Goal: Information Seeking & Learning: Learn about a topic

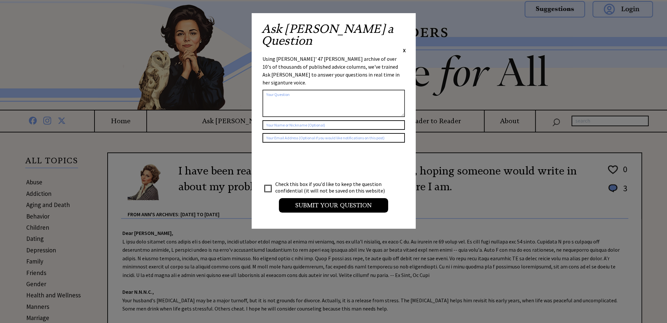
click at [404, 47] on span "X" at bounding box center [404, 50] width 3 height 7
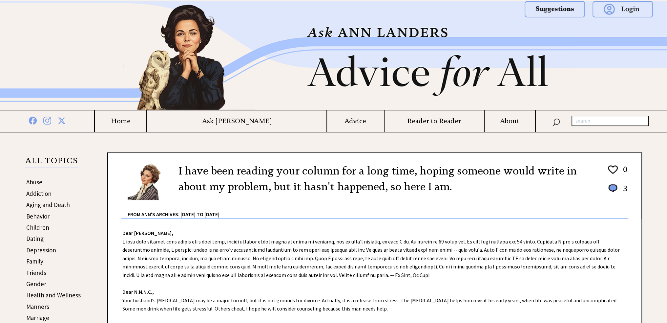
scroll to position [33, 0]
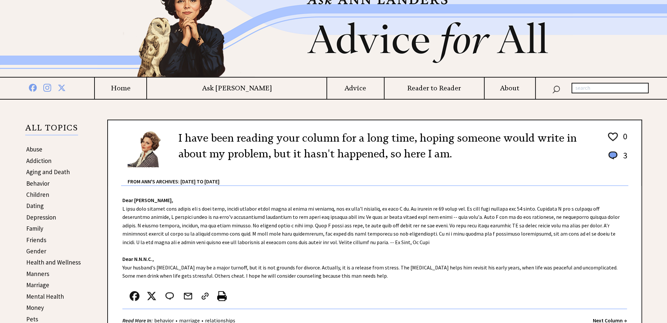
click at [146, 89] on h4 "Home" at bounding box center [121, 88] width 52 height 8
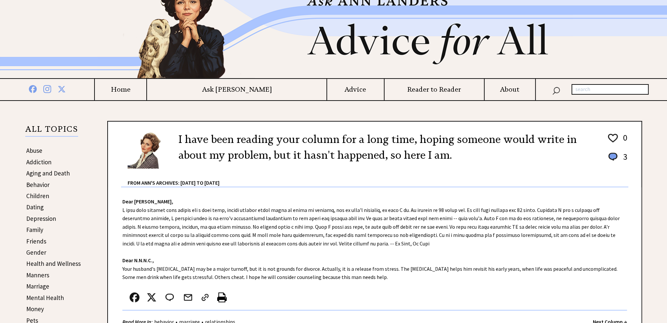
scroll to position [33, 0]
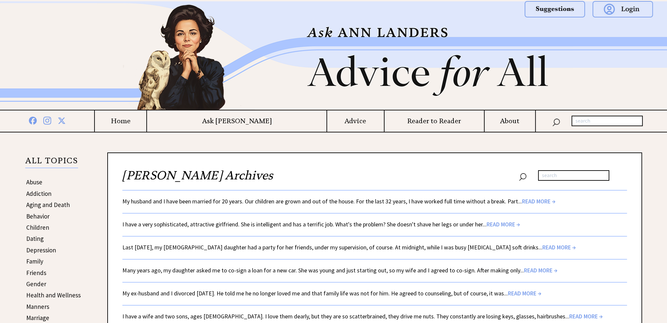
click at [538, 199] on span "READ MORE →" at bounding box center [538, 201] width 33 height 8
click at [499, 222] on span "READ MORE →" at bounding box center [503, 224] width 33 height 8
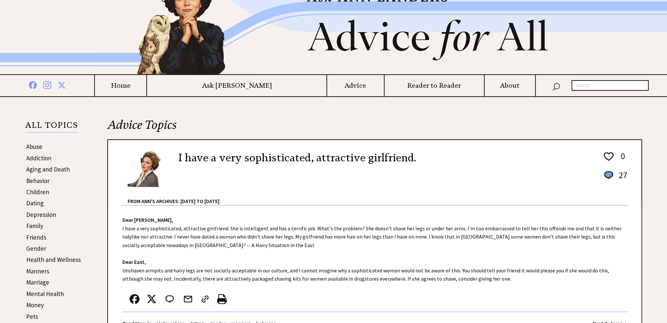
scroll to position [98, 0]
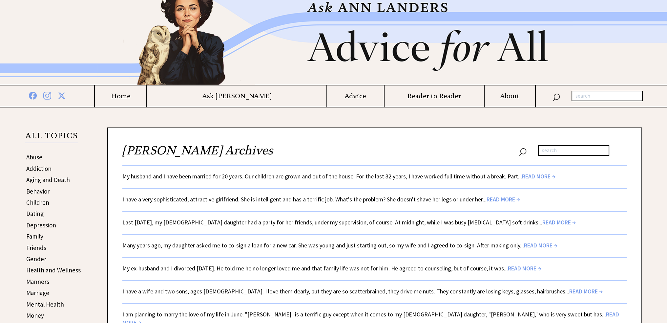
scroll to position [66, 0]
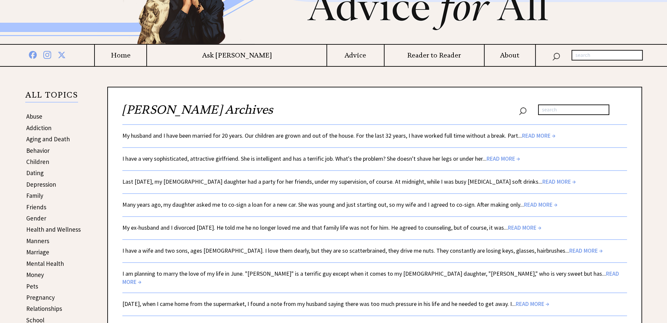
click at [543, 178] on span "READ MORE →" at bounding box center [559, 182] width 33 height 8
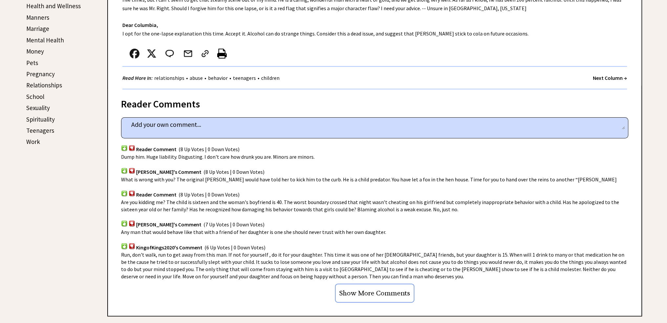
scroll to position [328, 0]
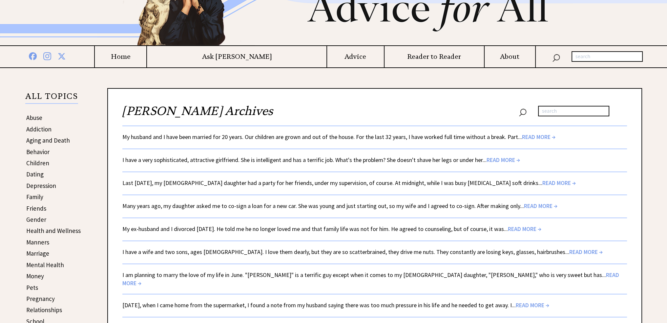
scroll to position [66, 0]
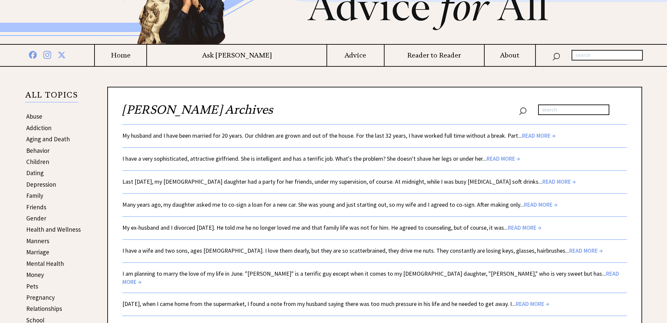
click at [531, 204] on span "READ MORE →" at bounding box center [540, 205] width 33 height 8
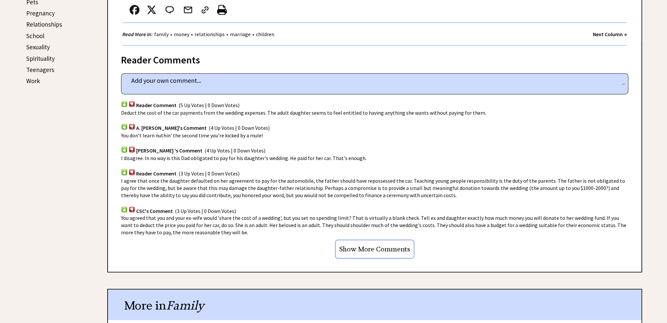
scroll to position [361, 0]
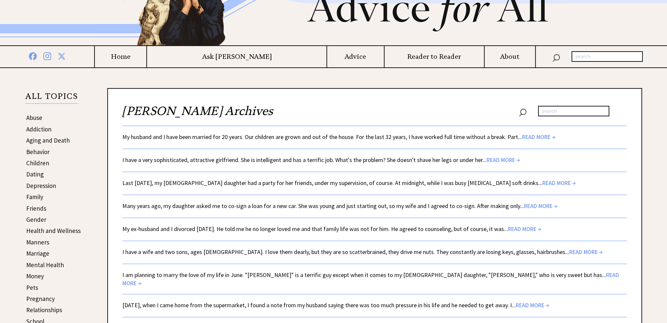
scroll to position [66, 0]
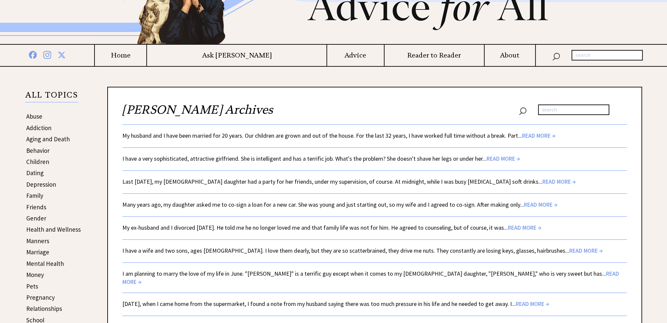
click at [520, 224] on span "READ MORE →" at bounding box center [524, 228] width 33 height 8
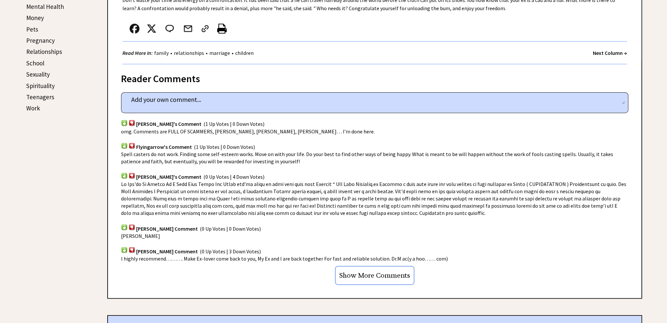
scroll to position [328, 0]
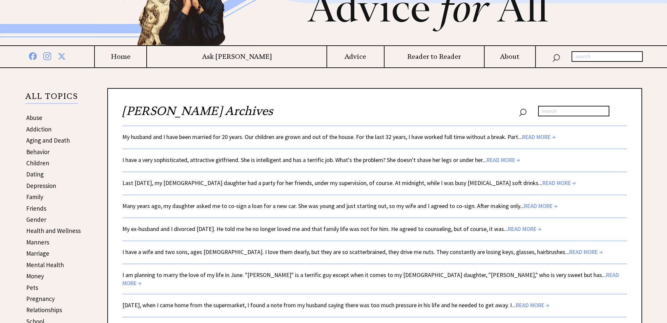
scroll to position [66, 0]
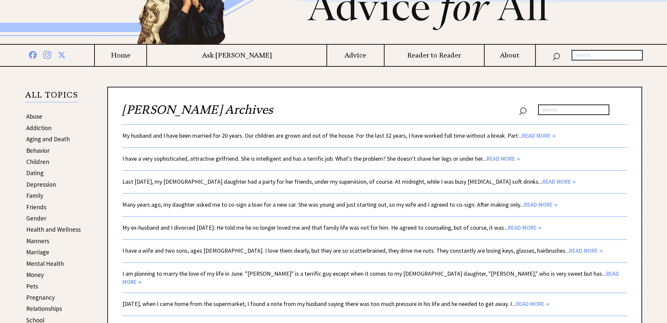
click at [570, 247] on span "READ MORE →" at bounding box center [586, 251] width 33 height 8
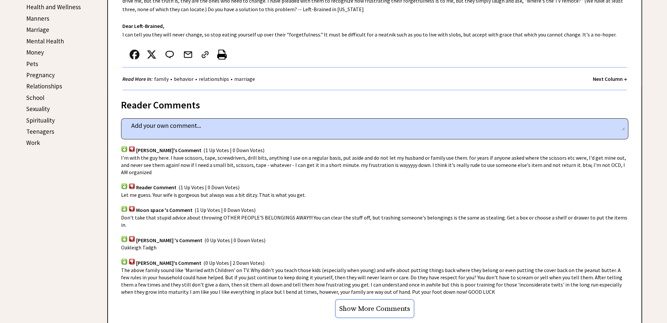
scroll to position [295, 0]
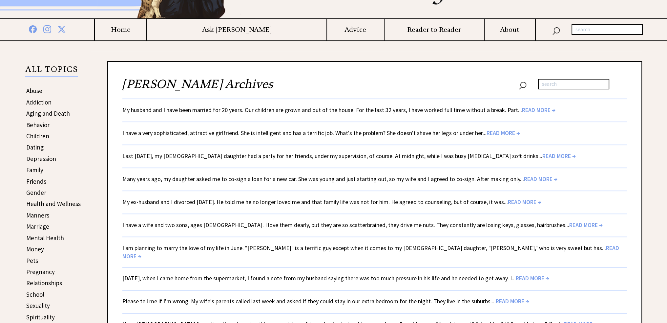
scroll to position [131, 0]
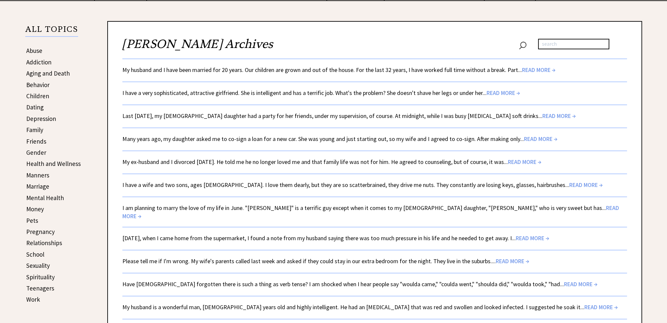
click at [532, 204] on span "READ MORE →" at bounding box center [370, 212] width 497 height 16
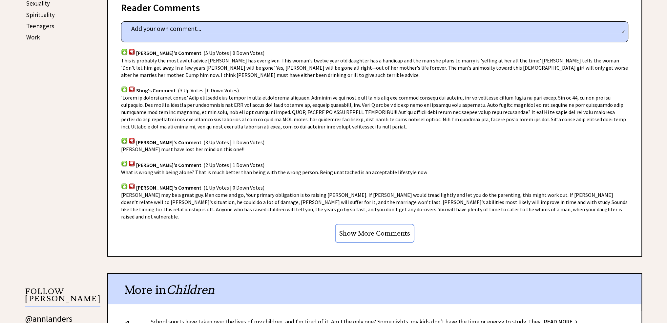
scroll to position [394, 0]
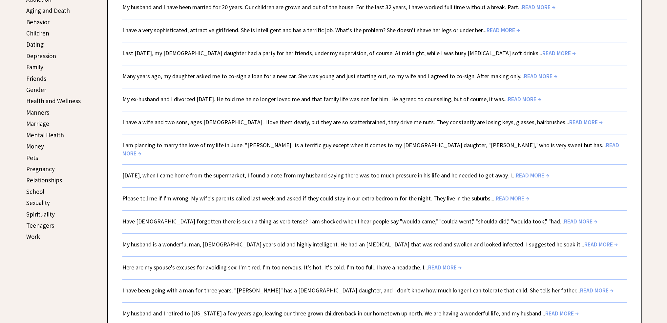
scroll to position [197, 0]
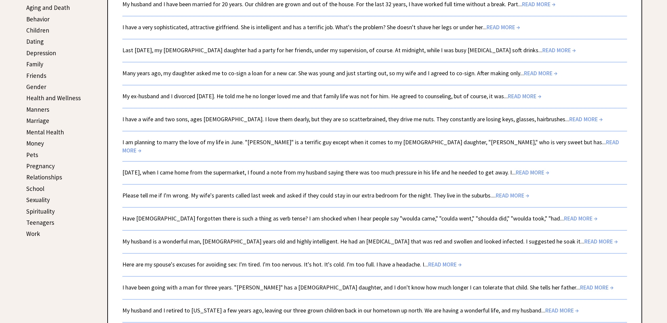
click at [539, 168] on span "READ MORE →" at bounding box center [532, 172] width 33 height 8
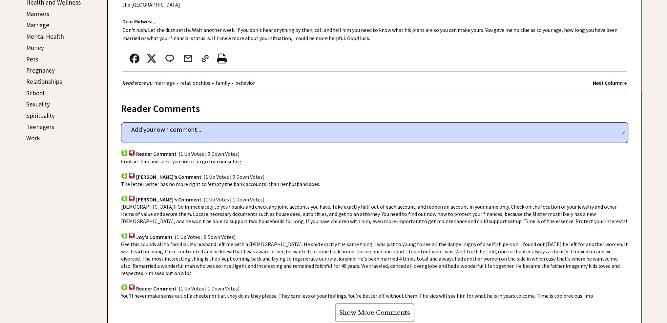
scroll to position [328, 0]
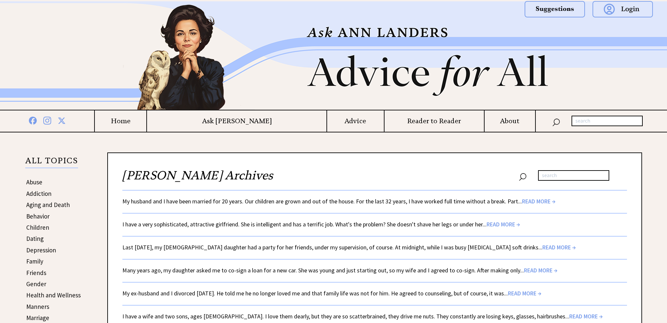
scroll to position [197, 0]
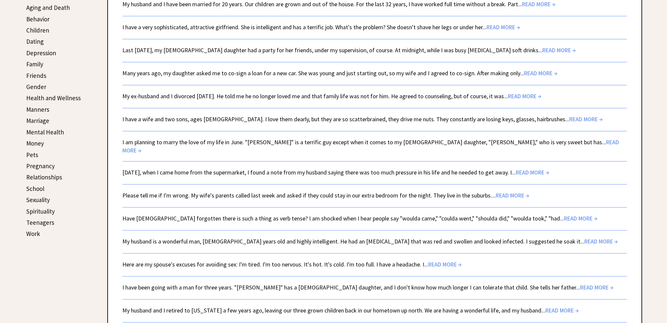
click at [503, 191] on span "READ MORE →" at bounding box center [512, 195] width 33 height 8
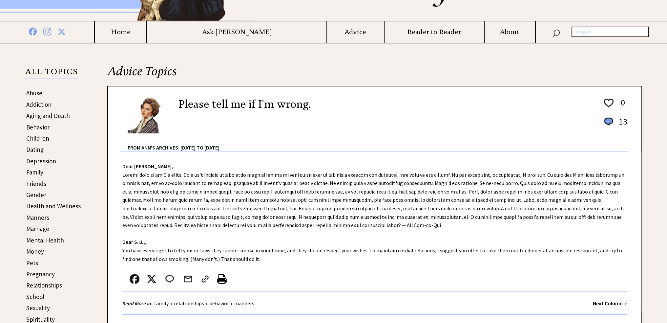
scroll to position [66, 0]
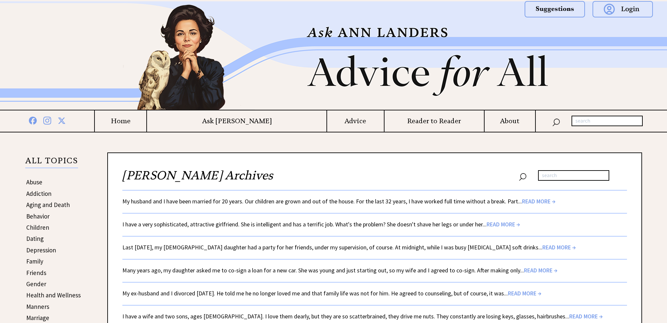
scroll to position [197, 0]
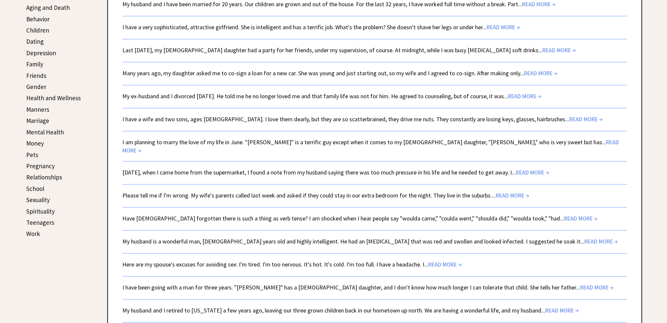
click at [564, 214] on span "READ MORE →" at bounding box center [580, 218] width 33 height 8
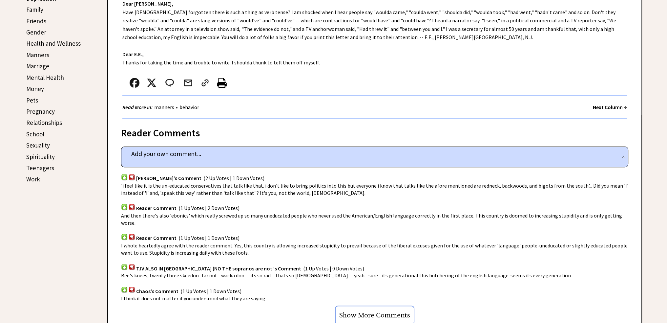
scroll to position [263, 0]
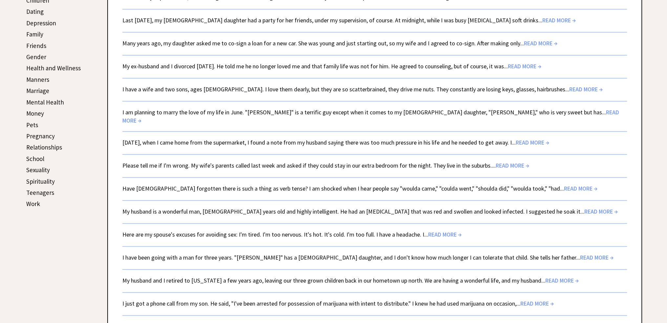
scroll to position [263, 0]
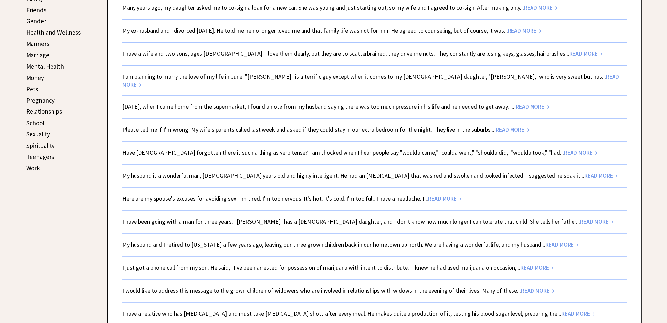
click at [585, 172] on span "READ MORE →" at bounding box center [601, 176] width 33 height 8
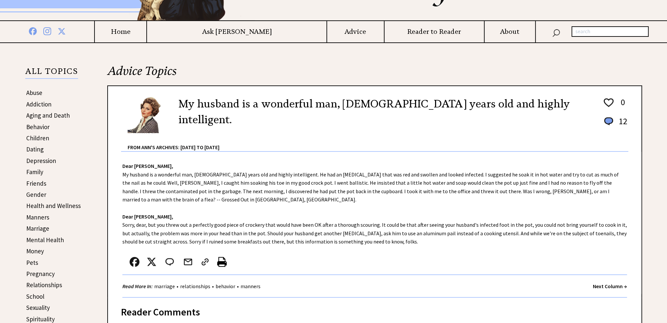
scroll to position [98, 0]
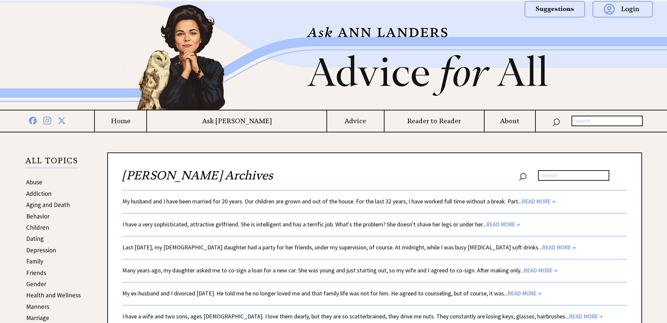
scroll to position [263, 0]
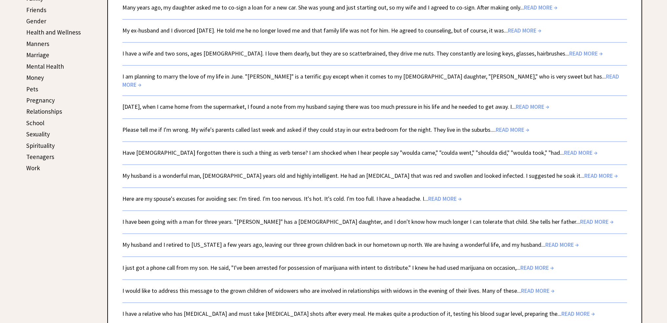
click at [437, 195] on span "READ MORE →" at bounding box center [444, 199] width 33 height 8
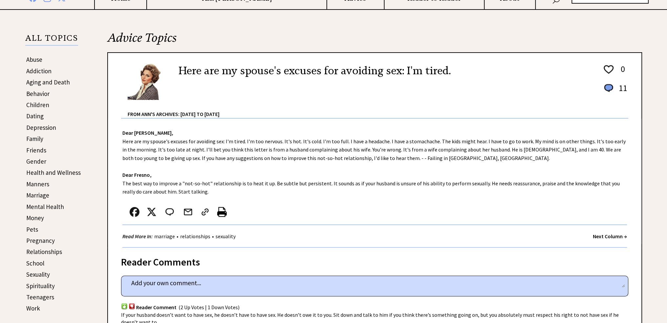
scroll to position [164, 0]
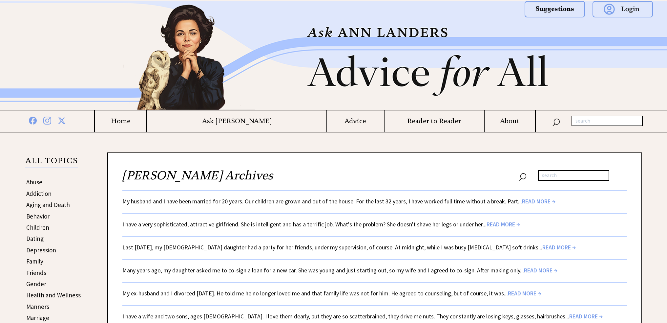
scroll to position [263, 0]
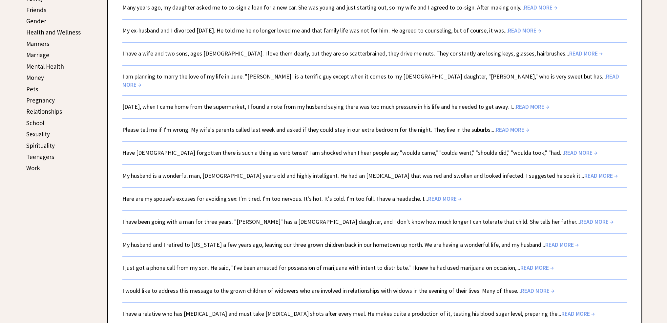
click at [580, 218] on span "READ MORE →" at bounding box center [596, 222] width 33 height 8
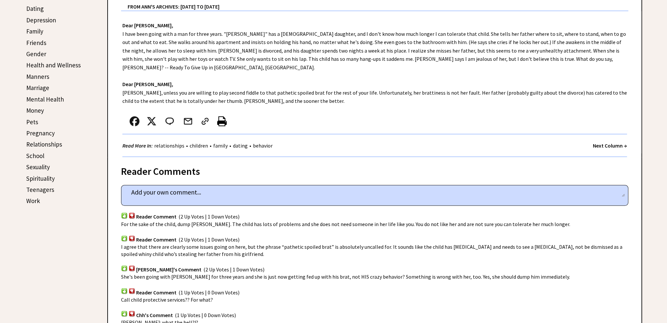
scroll to position [295, 0]
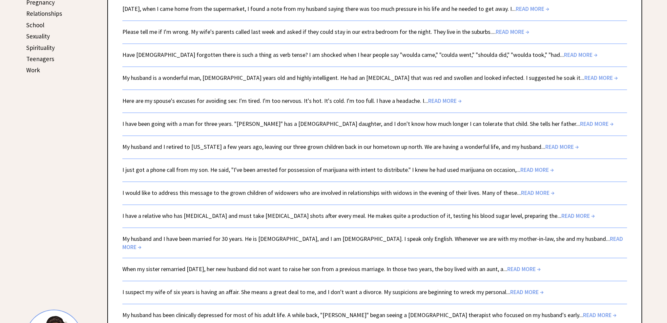
scroll to position [361, 0]
click at [546, 142] on span "READ MORE →" at bounding box center [562, 146] width 33 height 8
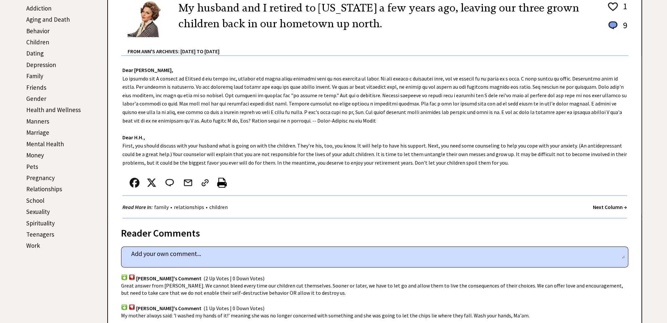
scroll to position [197, 0]
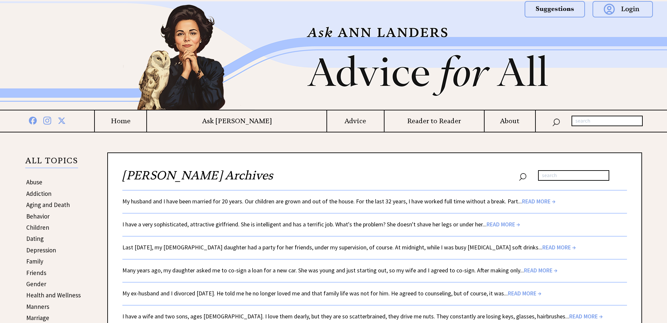
scroll to position [361, 0]
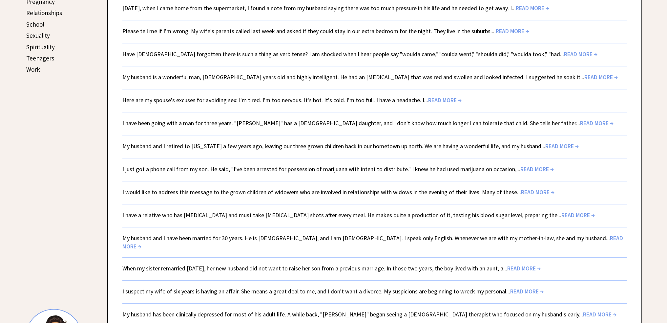
click at [530, 188] on span "READ MORE →" at bounding box center [537, 192] width 33 height 8
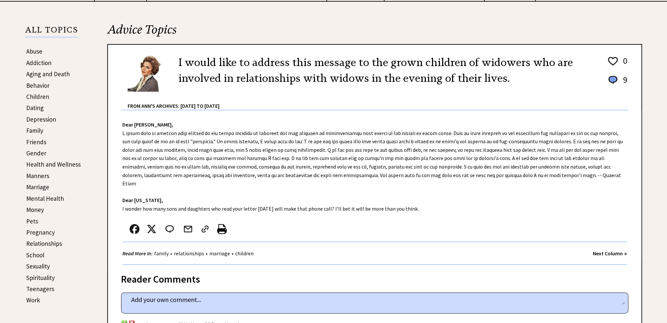
scroll to position [131, 0]
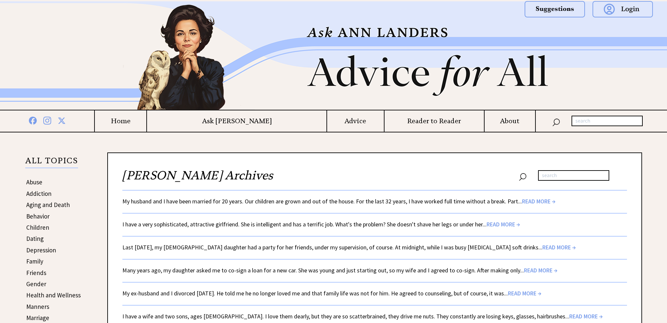
scroll to position [361, 0]
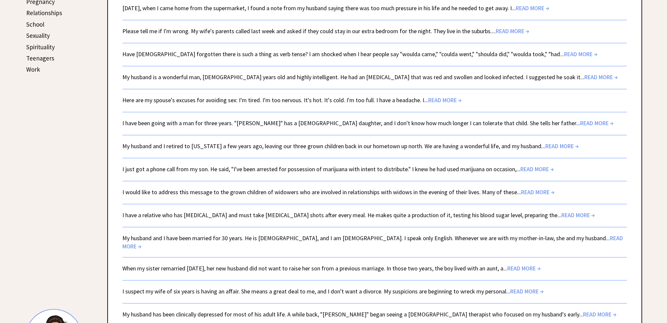
click at [562, 211] on span "READ MORE →" at bounding box center [578, 215] width 33 height 8
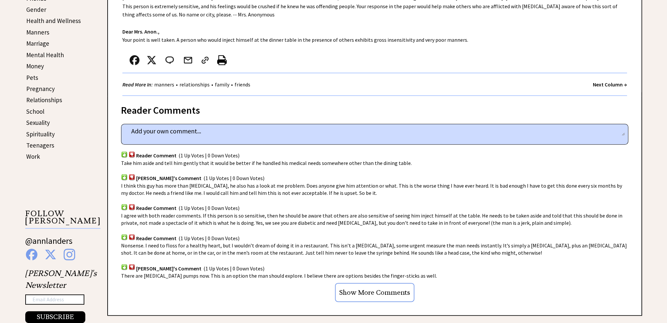
scroll to position [263, 0]
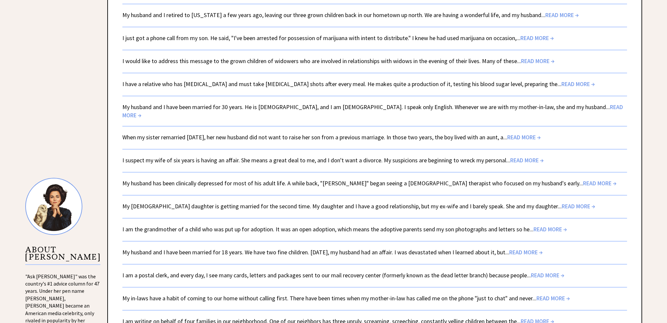
scroll to position [492, 0]
click at [536, 133] on span "READ MORE →" at bounding box center [524, 137] width 33 height 8
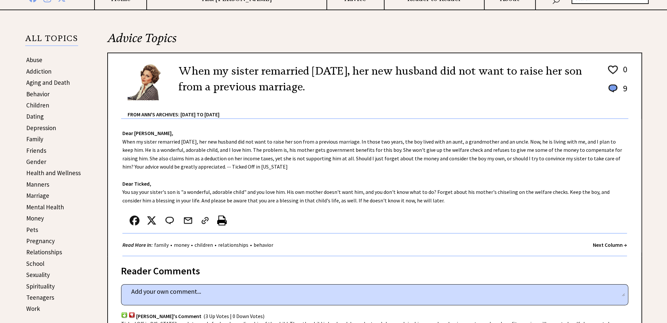
scroll to position [131, 0]
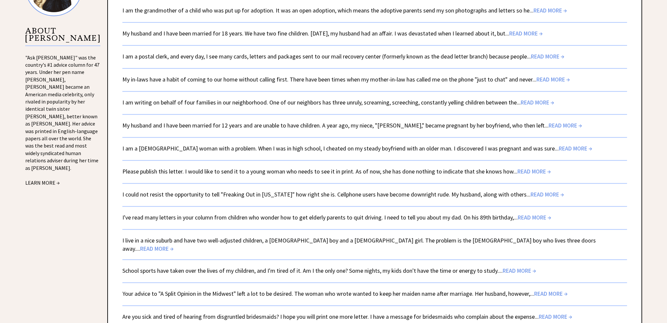
scroll to position [722, 0]
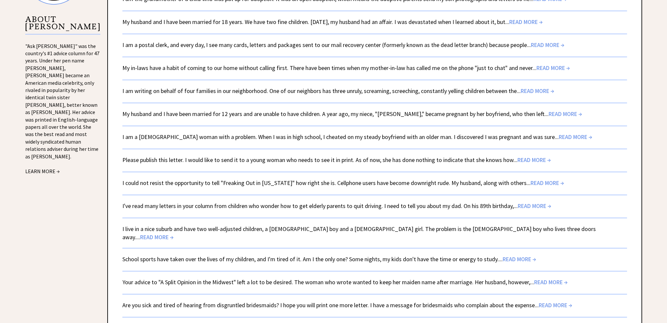
click at [522, 156] on span "READ MORE →" at bounding box center [534, 160] width 33 height 8
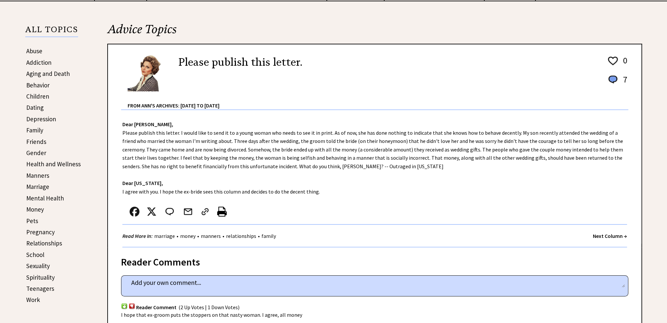
scroll to position [131, 0]
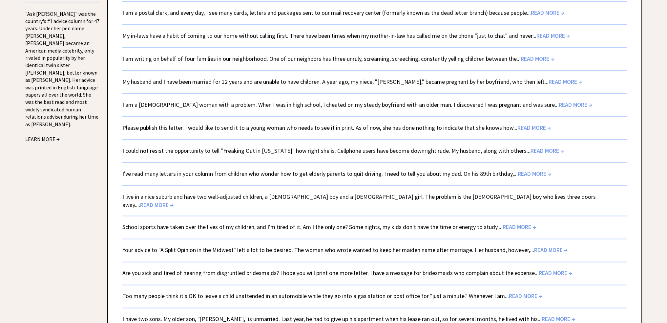
scroll to position [788, 0]
